Goal: Information Seeking & Learning: Learn about a topic

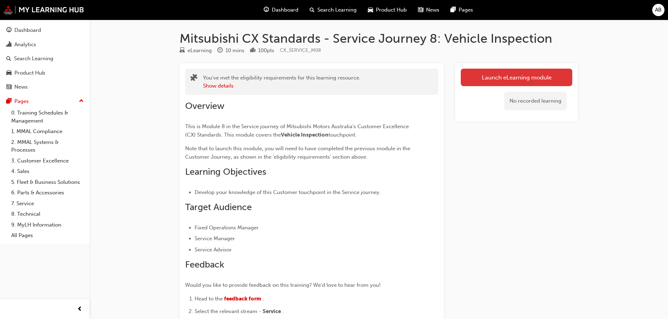
click at [465, 79] on link "Launch eLearning module" at bounding box center [517, 78] width 112 height 18
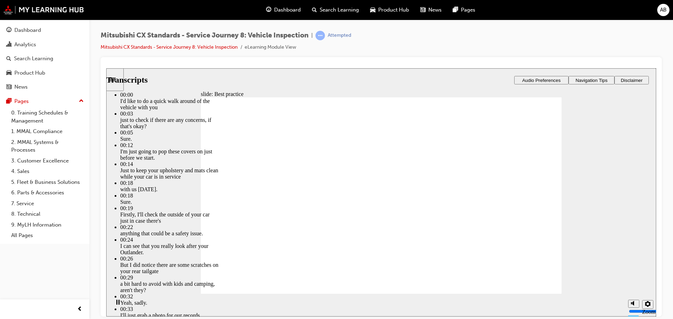
type input "112"
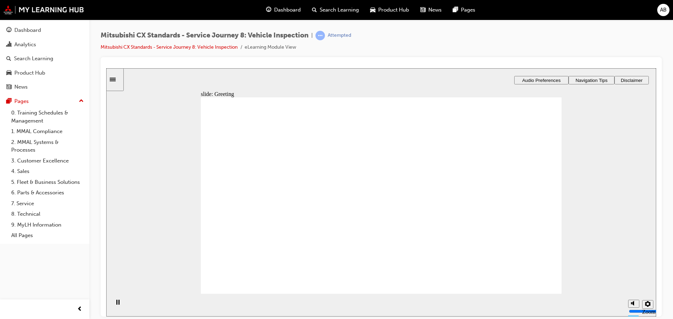
drag, startPoint x: 265, startPoint y: 209, endPoint x: 352, endPoint y: 156, distance: 102.2
drag, startPoint x: 273, startPoint y: 206, endPoint x: 351, endPoint y: 180, distance: 82.3
drag, startPoint x: 270, startPoint y: 207, endPoint x: 388, endPoint y: 200, distance: 117.7
drag, startPoint x: 381, startPoint y: 168, endPoint x: 488, endPoint y: 159, distance: 107.3
drag, startPoint x: 286, startPoint y: 196, endPoint x: 380, endPoint y: 207, distance: 95.0
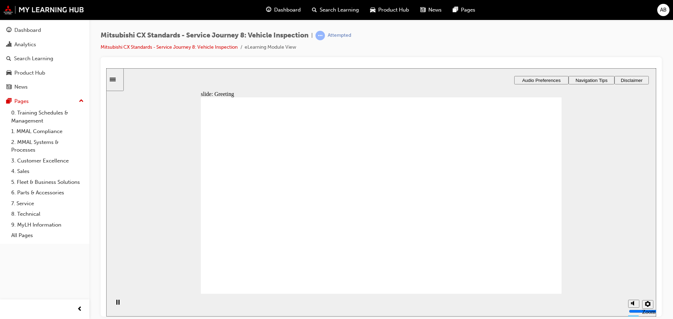
drag, startPoint x: 269, startPoint y: 207, endPoint x: 400, endPoint y: 223, distance: 132.2
drag, startPoint x: 275, startPoint y: 208, endPoint x: 395, endPoint y: 239, distance: 124.5
drag, startPoint x: 359, startPoint y: 235, endPoint x: 475, endPoint y: 156, distance: 139.6
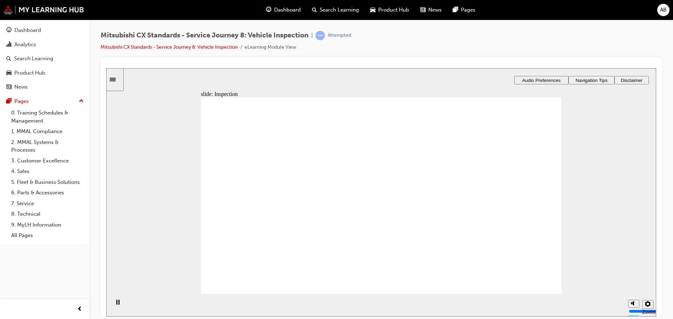
drag, startPoint x: 383, startPoint y: 201, endPoint x: 497, endPoint y: 177, distance: 115.7
drag, startPoint x: 369, startPoint y: 250, endPoint x: 485, endPoint y: 219, distance: 120.9
drag, startPoint x: 359, startPoint y: 171, endPoint x: 477, endPoint y: 247, distance: 140.1
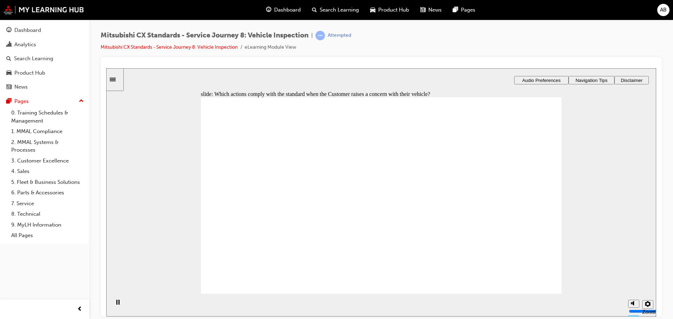
checkbox input "true"
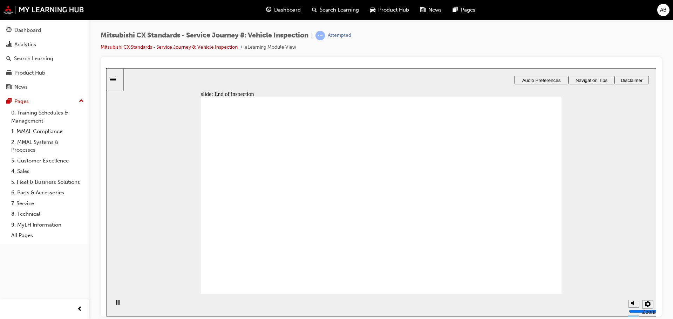
drag, startPoint x: 259, startPoint y: 206, endPoint x: 362, endPoint y: 190, distance: 103.9
drag, startPoint x: 269, startPoint y: 210, endPoint x: 442, endPoint y: 208, distance: 172.5
drag, startPoint x: 442, startPoint y: 208, endPoint x: 427, endPoint y: 204, distance: 15.1
drag, startPoint x: 277, startPoint y: 205, endPoint x: 380, endPoint y: 223, distance: 105.0
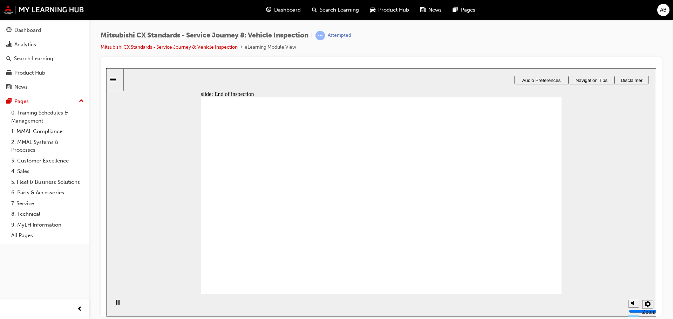
drag, startPoint x: 227, startPoint y: 206, endPoint x: 455, endPoint y: 189, distance: 228.6
checkbox input "true"
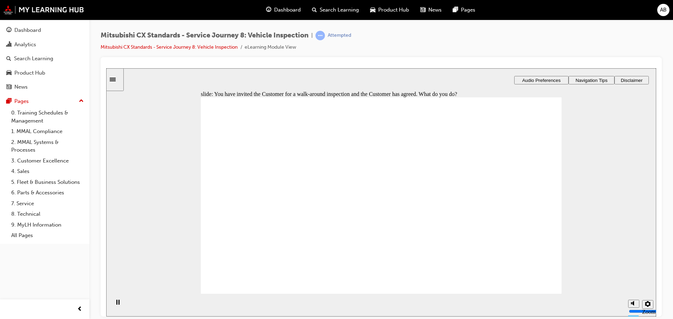
checkbox input "true"
drag, startPoint x: 361, startPoint y: 196, endPoint x: 462, endPoint y: 158, distance: 108.1
drag, startPoint x: 255, startPoint y: 208, endPoint x: 360, endPoint y: 159, distance: 115.5
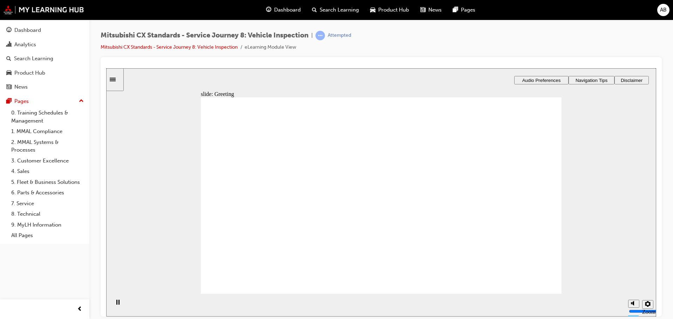
drag, startPoint x: 370, startPoint y: 146, endPoint x: 536, endPoint y: 160, distance: 166.8
drag, startPoint x: 290, startPoint y: 204, endPoint x: 366, endPoint y: 165, distance: 85.3
drag, startPoint x: 293, startPoint y: 204, endPoint x: 387, endPoint y: 191, distance: 94.4
drag, startPoint x: 267, startPoint y: 203, endPoint x: 458, endPoint y: 202, distance: 190.8
drag, startPoint x: 311, startPoint y: 202, endPoint x: 511, endPoint y: 192, distance: 200.1
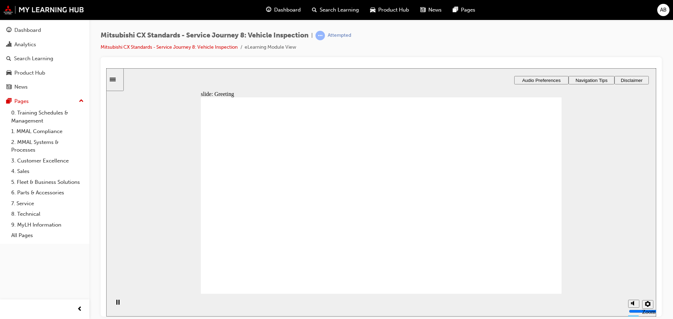
drag, startPoint x: 377, startPoint y: 221, endPoint x: 483, endPoint y: 151, distance: 127.8
drag, startPoint x: 351, startPoint y: 154, endPoint x: 454, endPoint y: 204, distance: 114.8
drag, startPoint x: 393, startPoint y: 203, endPoint x: 496, endPoint y: 184, distance: 104.5
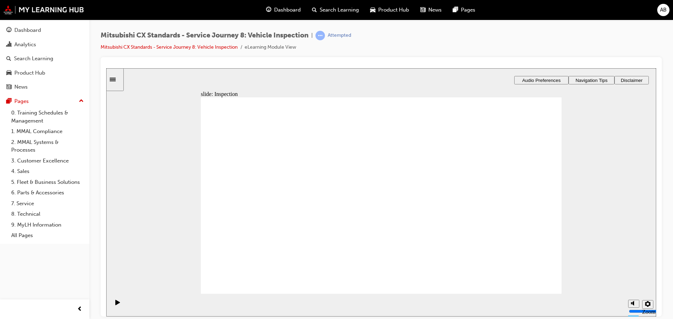
drag, startPoint x: 456, startPoint y: 184, endPoint x: 488, endPoint y: 205, distance: 38.8
drag, startPoint x: 400, startPoint y: 161, endPoint x: 514, endPoint y: 181, distance: 116.0
drag, startPoint x: 412, startPoint y: 178, endPoint x: 530, endPoint y: 224, distance: 126.5
drag, startPoint x: 491, startPoint y: 234, endPoint x: 491, endPoint y: 248, distance: 14.4
drag, startPoint x: 414, startPoint y: 250, endPoint x: 535, endPoint y: 228, distance: 122.7
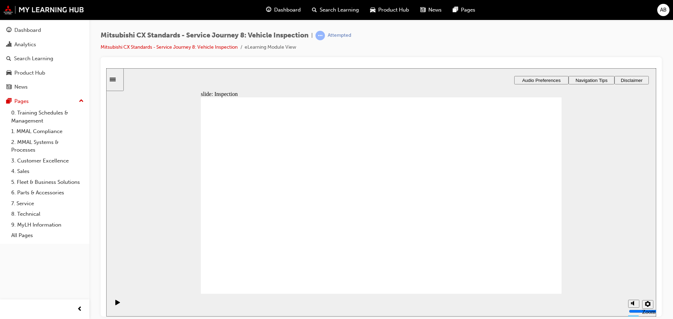
drag, startPoint x: 482, startPoint y: 226, endPoint x: 378, endPoint y: 224, distance: 104.9
drag, startPoint x: 479, startPoint y: 178, endPoint x: 344, endPoint y: 190, distance: 135.5
drag, startPoint x: 396, startPoint y: 253, endPoint x: 513, endPoint y: 181, distance: 136.6
drag, startPoint x: 400, startPoint y: 162, endPoint x: 508, endPoint y: 229, distance: 126.6
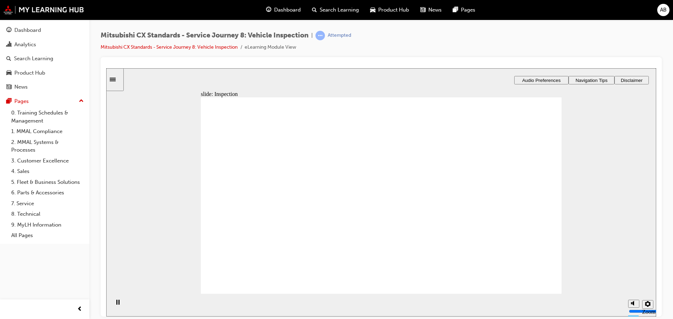
drag, startPoint x: 290, startPoint y: 204, endPoint x: 368, endPoint y: 170, distance: 85.3
drag, startPoint x: 252, startPoint y: 202, endPoint x: 381, endPoint y: 204, distance: 129.1
drag, startPoint x: 286, startPoint y: 205, endPoint x: 505, endPoint y: 174, distance: 221.4
drag, startPoint x: 270, startPoint y: 206, endPoint x: 380, endPoint y: 228, distance: 112.9
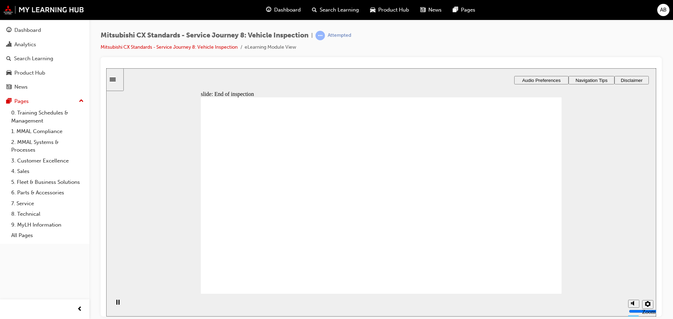
checkbox input "true"
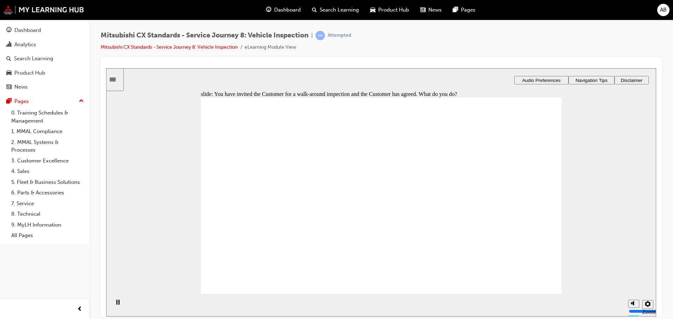
drag, startPoint x: 252, startPoint y: 235, endPoint x: 252, endPoint y: 251, distance: 16.8
checkbox input "true"
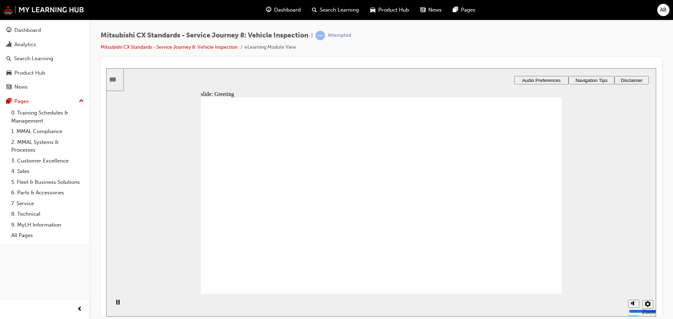
drag, startPoint x: 255, startPoint y: 209, endPoint x: 473, endPoint y: 148, distance: 226.6
drag, startPoint x: 240, startPoint y: 208, endPoint x: 356, endPoint y: 162, distance: 125.0
drag, startPoint x: 262, startPoint y: 201, endPoint x: 357, endPoint y: 171, distance: 99.3
drag, startPoint x: 266, startPoint y: 198, endPoint x: 330, endPoint y: 193, distance: 64.8
drag, startPoint x: 271, startPoint y: 211, endPoint x: 372, endPoint y: 210, distance: 101.0
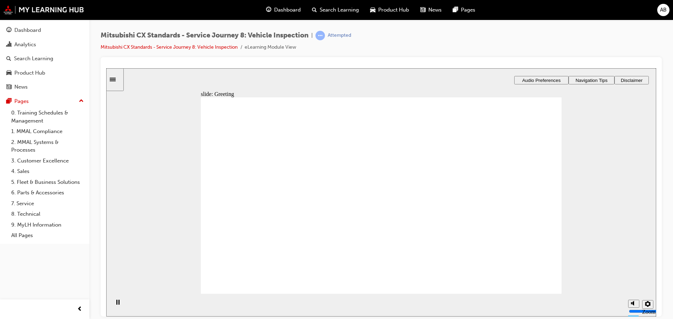
drag, startPoint x: 277, startPoint y: 210, endPoint x: 502, endPoint y: 182, distance: 226.8
drag, startPoint x: 250, startPoint y: 200, endPoint x: 362, endPoint y: 183, distance: 113.1
drag, startPoint x: 254, startPoint y: 201, endPoint x: 371, endPoint y: 188, distance: 118.2
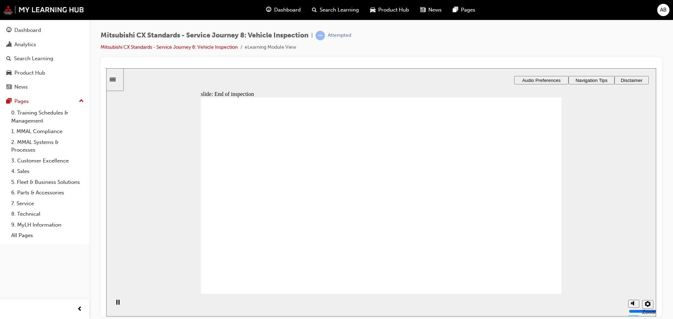
drag, startPoint x: 258, startPoint y: 202, endPoint x: 372, endPoint y: 221, distance: 115.8
drag, startPoint x: 269, startPoint y: 204, endPoint x: 384, endPoint y: 245, distance: 122.6
drag, startPoint x: 359, startPoint y: 241, endPoint x: 480, endPoint y: 162, distance: 143.8
drag, startPoint x: 435, startPoint y: 213, endPoint x: 513, endPoint y: 193, distance: 80.5
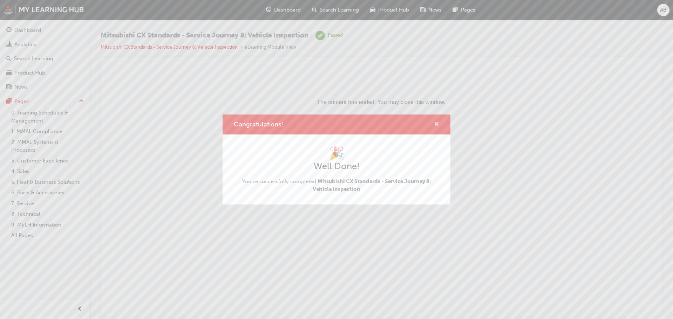
click at [438, 124] on span "cross-icon" at bounding box center [436, 125] width 5 height 6
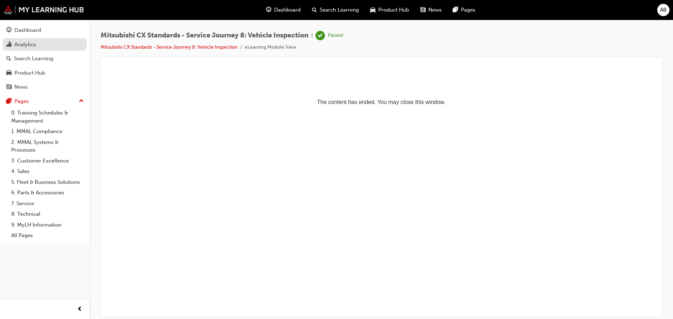
click at [36, 44] on div "Analytics" at bounding box center [25, 45] width 22 height 8
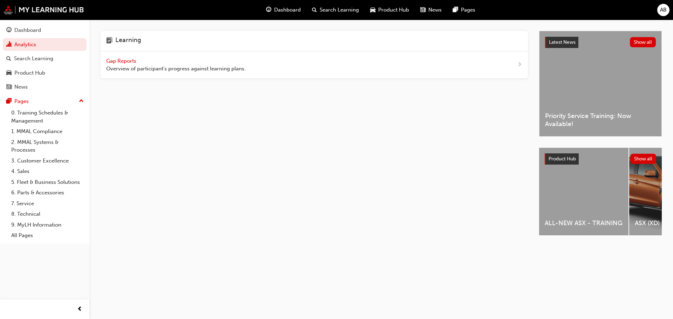
click at [123, 56] on div "Gap Reports Overview of participant's progress against learning plans." at bounding box center [314, 65] width 427 height 27
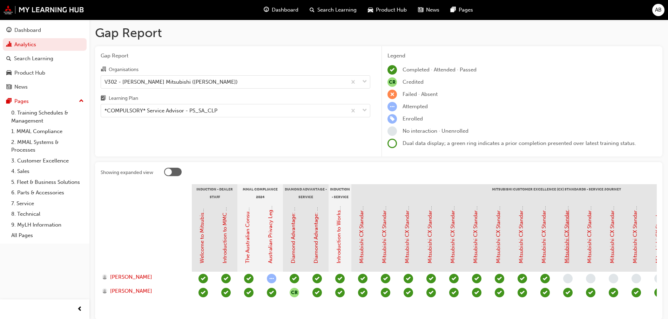
click at [568, 255] on link "Mitsubishi CX Standards - Service Journey 9: Service Advice" at bounding box center [566, 191] width 6 height 146
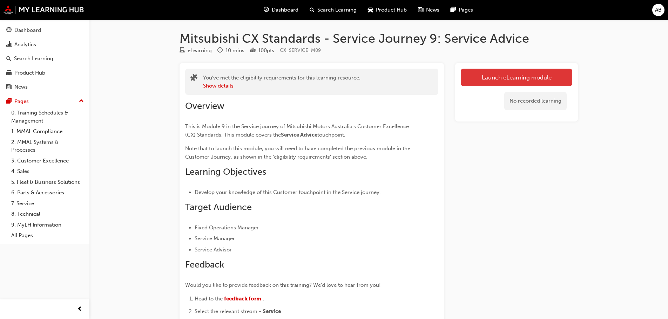
click at [499, 80] on link "Launch eLearning module" at bounding box center [517, 78] width 112 height 18
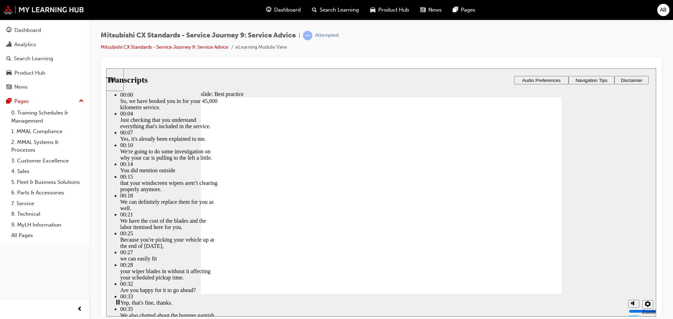
type input "74"
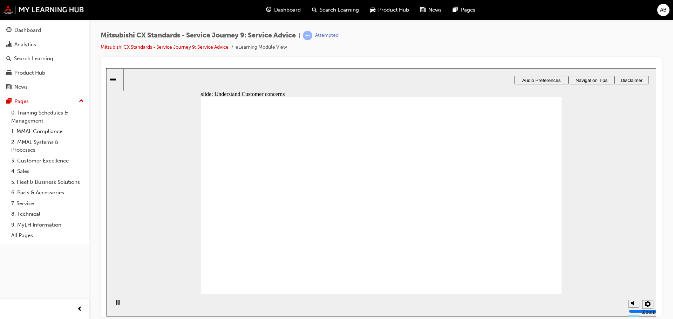
drag, startPoint x: 282, startPoint y: 223, endPoint x: 384, endPoint y: 196, distance: 105.8
drag, startPoint x: 286, startPoint y: 218, endPoint x: 492, endPoint y: 187, distance: 208.5
drag, startPoint x: 291, startPoint y: 217, endPoint x: 522, endPoint y: 212, distance: 230.4
drag, startPoint x: 306, startPoint y: 222, endPoint x: 412, endPoint y: 209, distance: 106.0
